Goal: Transaction & Acquisition: Purchase product/service

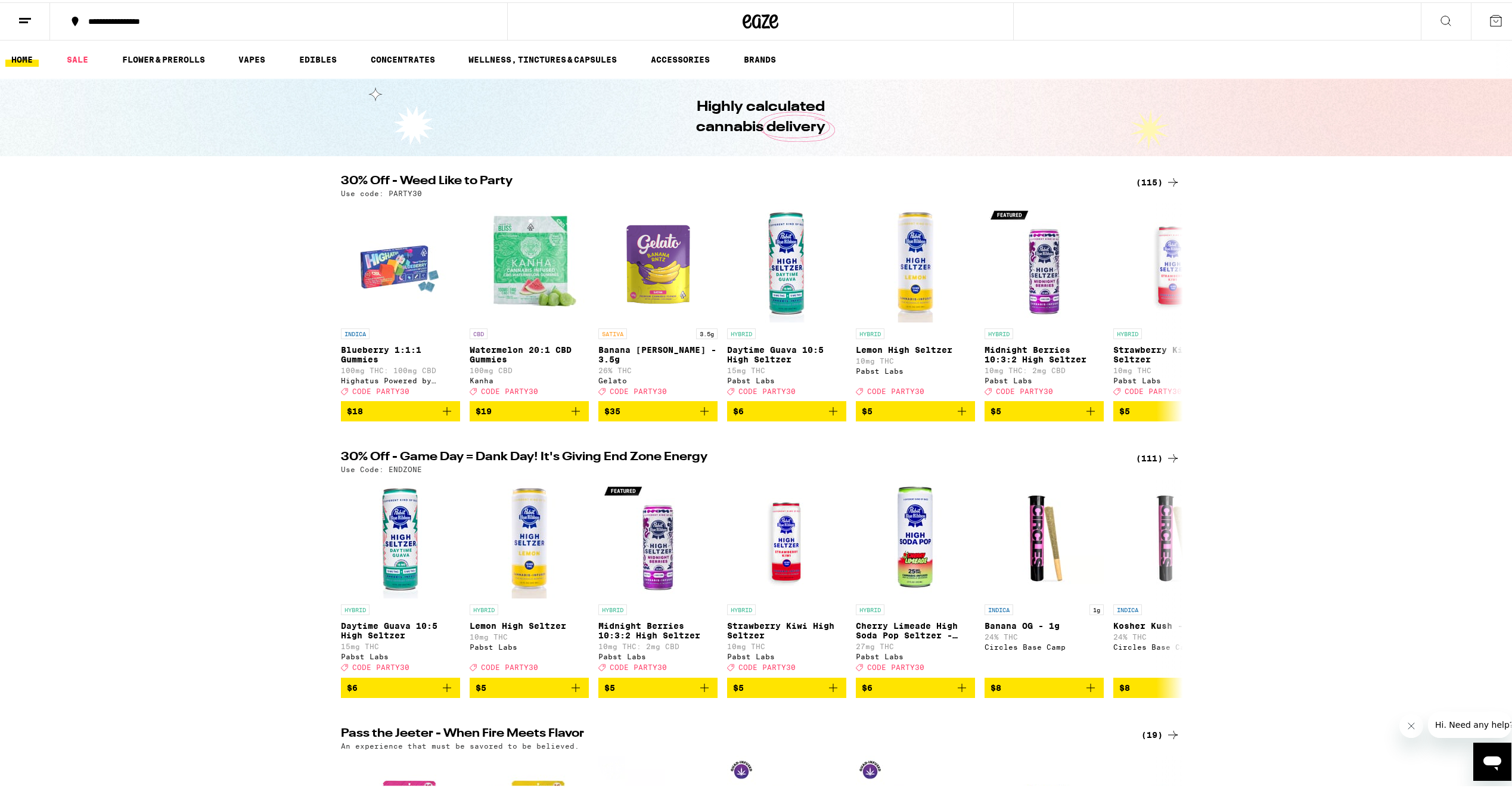
click at [1150, 181] on div "(115)" at bounding box center [1158, 180] width 44 height 14
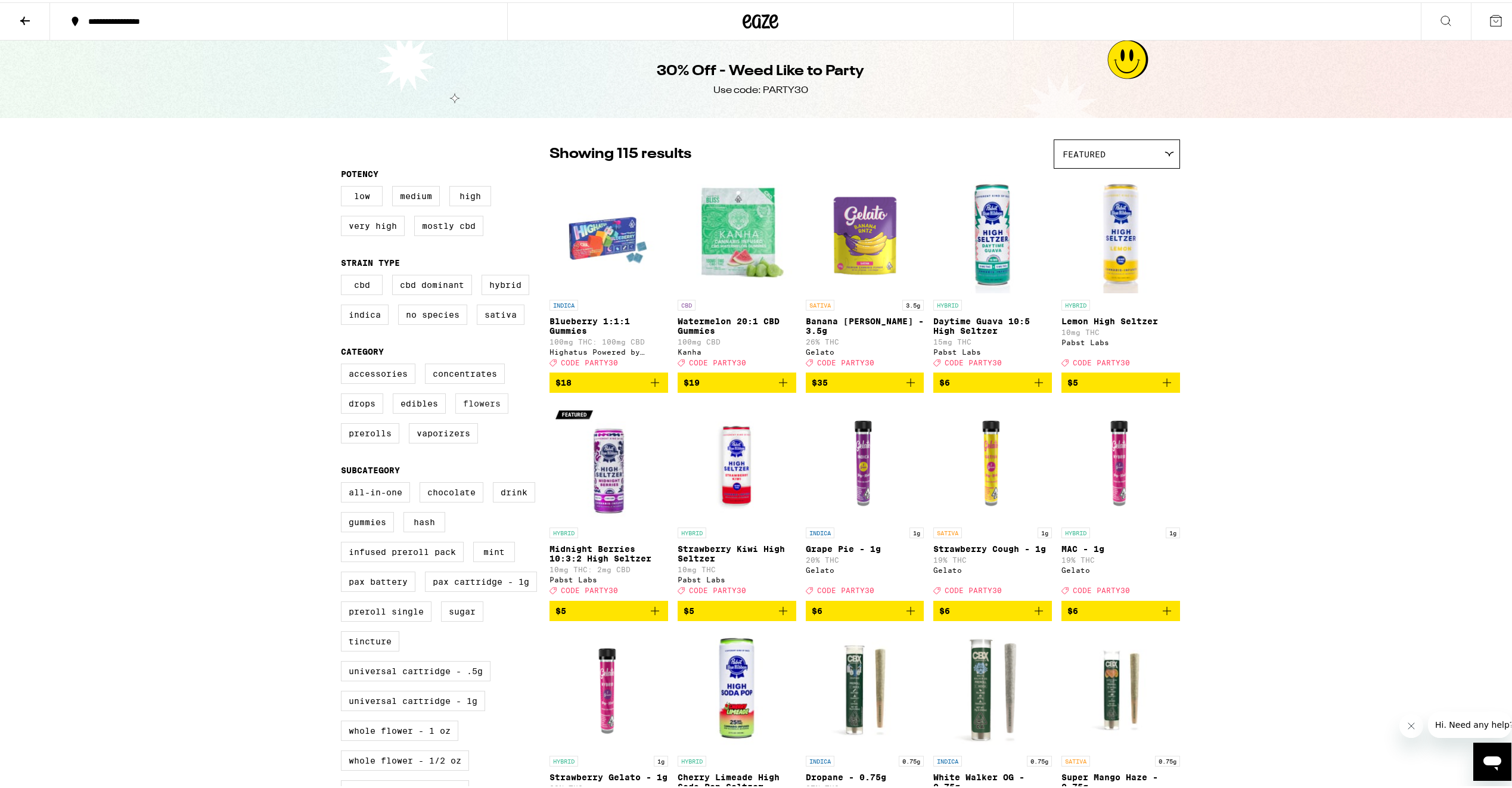
click at [471, 412] on label "Flowers" at bounding box center [482, 401] width 53 height 20
click at [344, 364] on input "Flowers" at bounding box center [344, 363] width 1 height 1
checkbox input "true"
